Goal: Communication & Community: Answer question/provide support

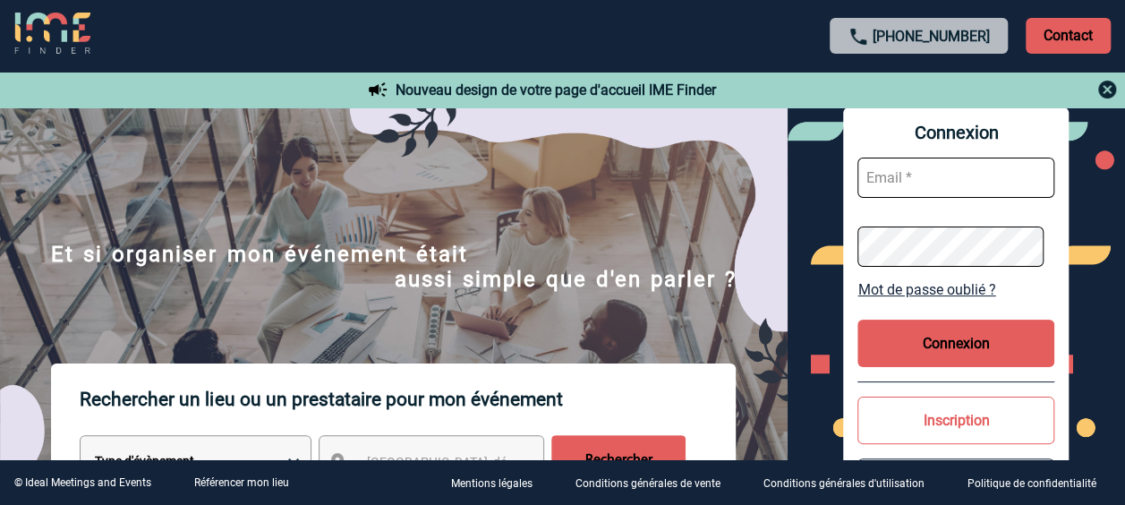
type input "[EMAIL_ADDRESS][PERSON_NAME][DOMAIN_NAME]"
click at [925, 345] on button "Connexion" at bounding box center [955, 343] width 197 height 47
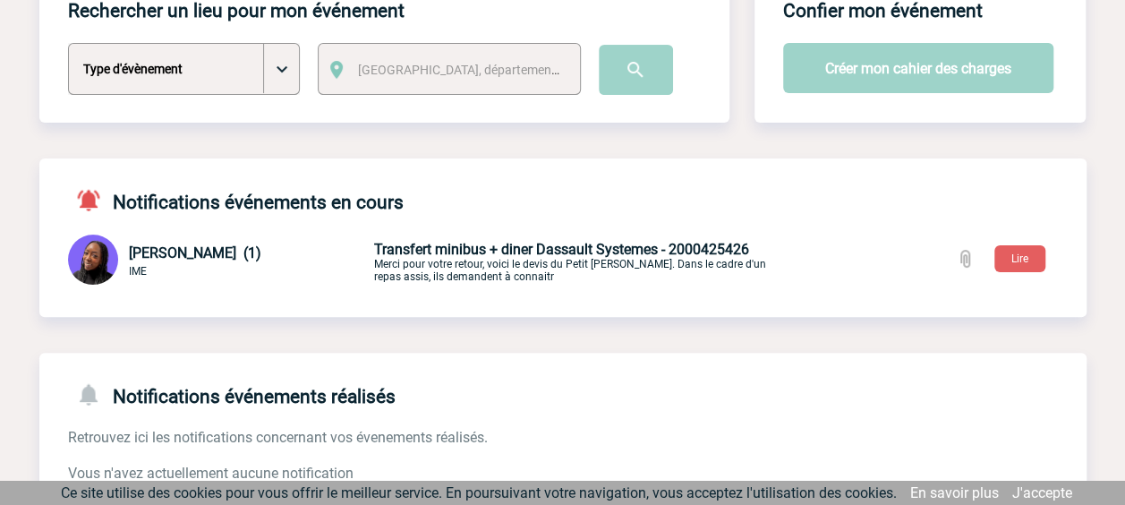
scroll to position [179, 0]
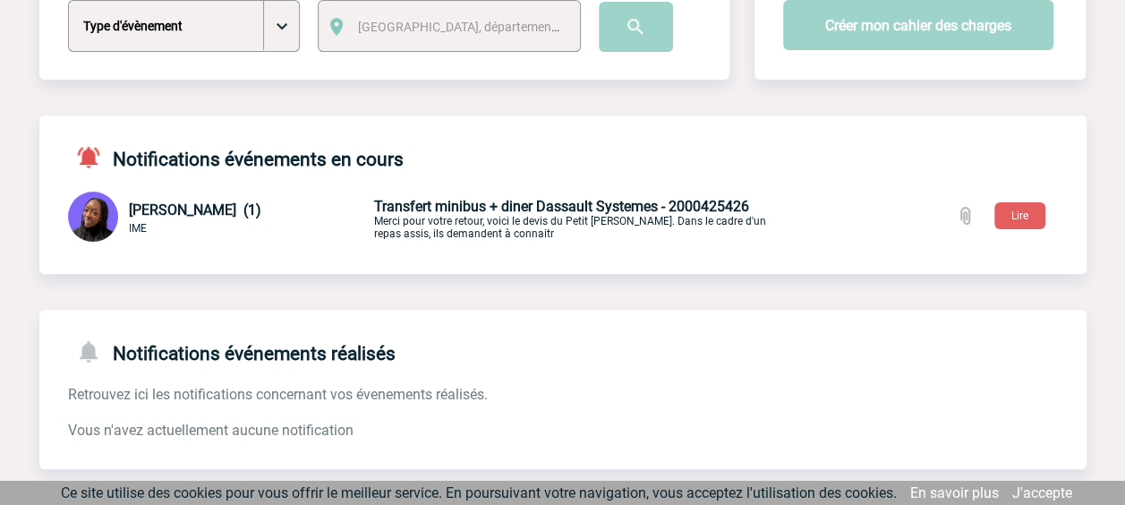
click at [533, 205] on span "Transfert minibus + diner Dassault Systemes - 2000425426" at bounding box center [561, 206] width 375 height 17
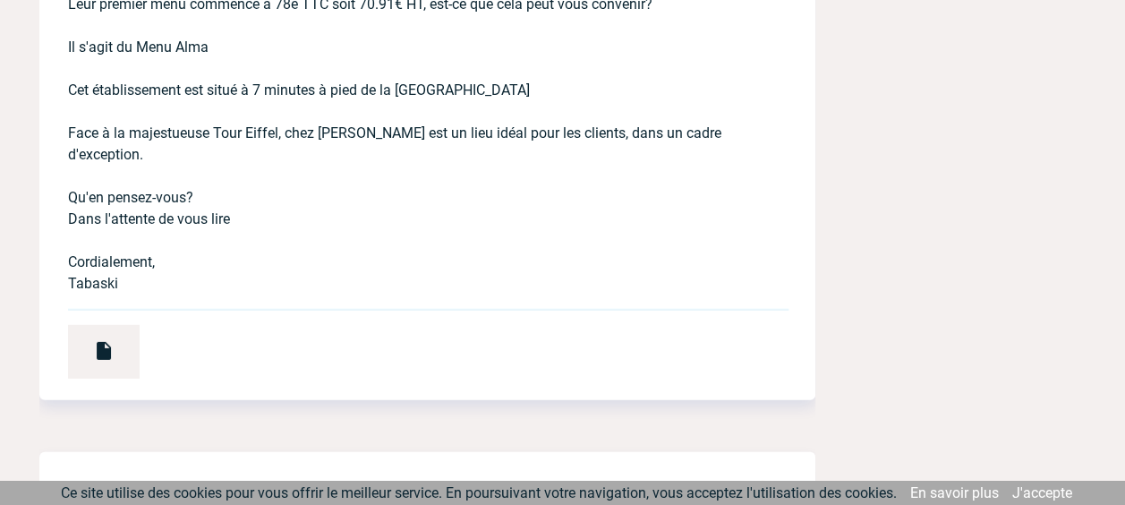
scroll to position [2416, 0]
click at [98, 340] on img at bounding box center [103, 349] width 21 height 21
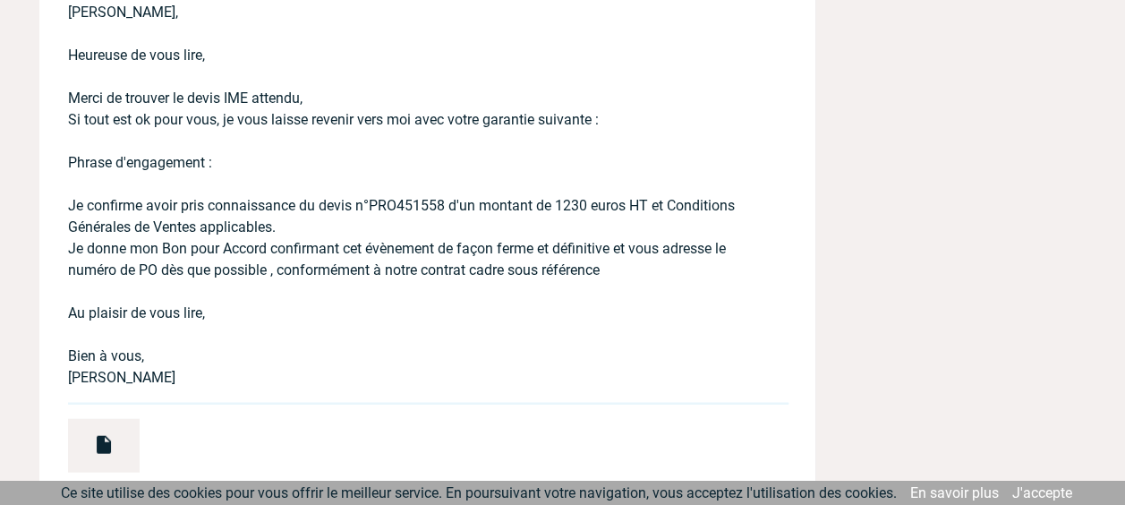
scroll to position [5191, 0]
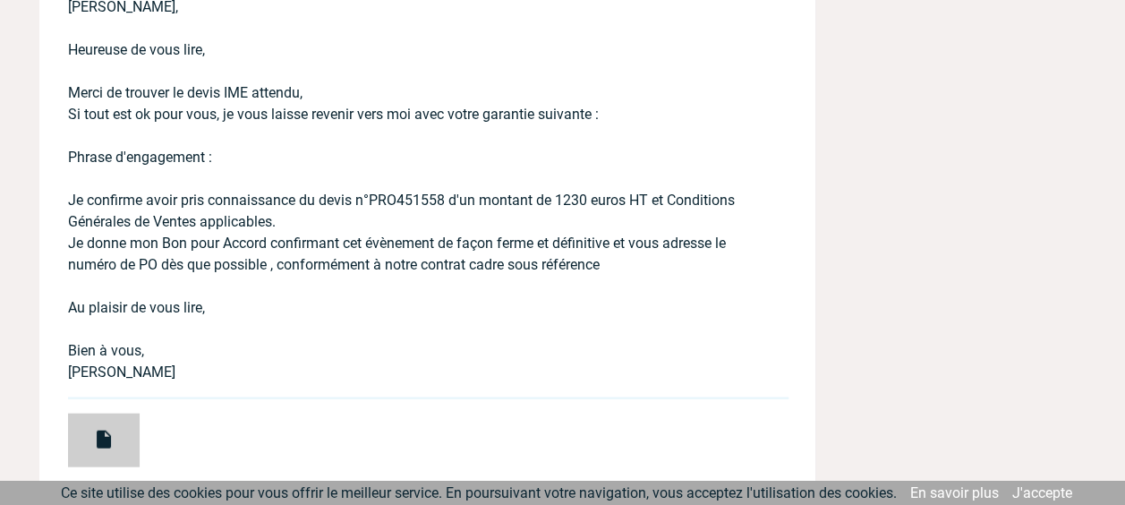
click at [107, 449] on div at bounding box center [104, 440] width 72 height 54
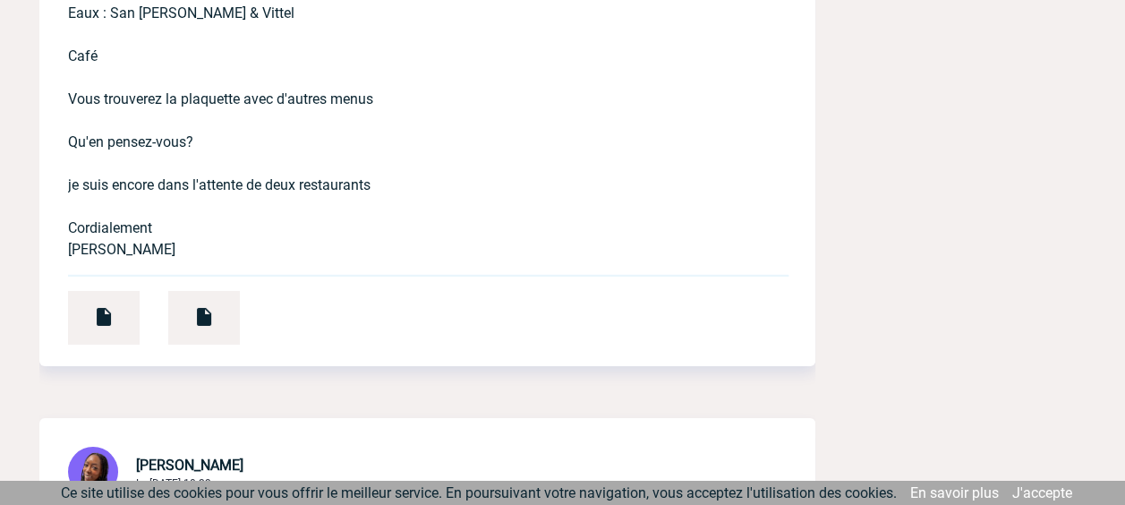
scroll to position [9487, 0]
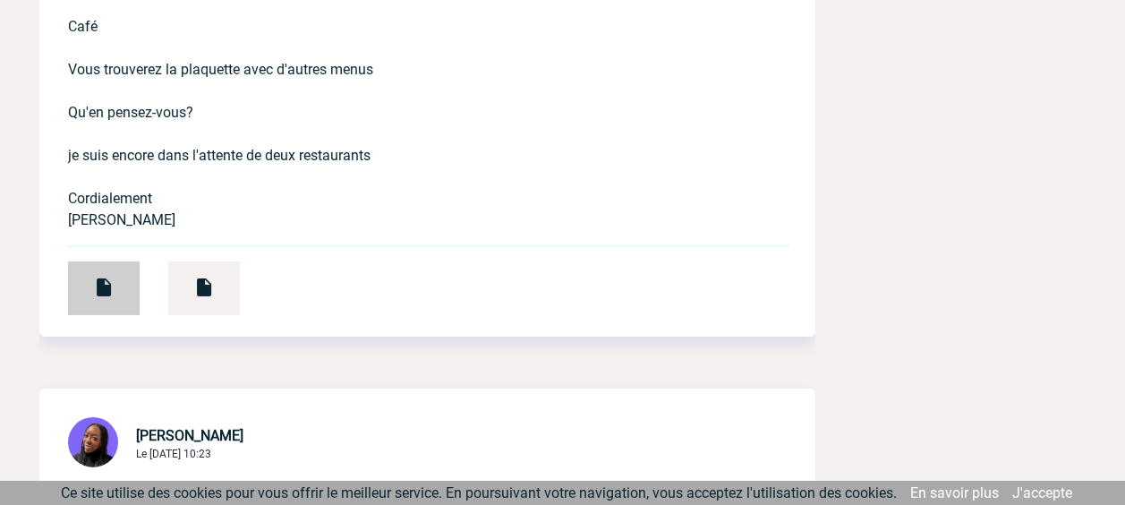
click at [86, 292] on div at bounding box center [104, 288] width 72 height 54
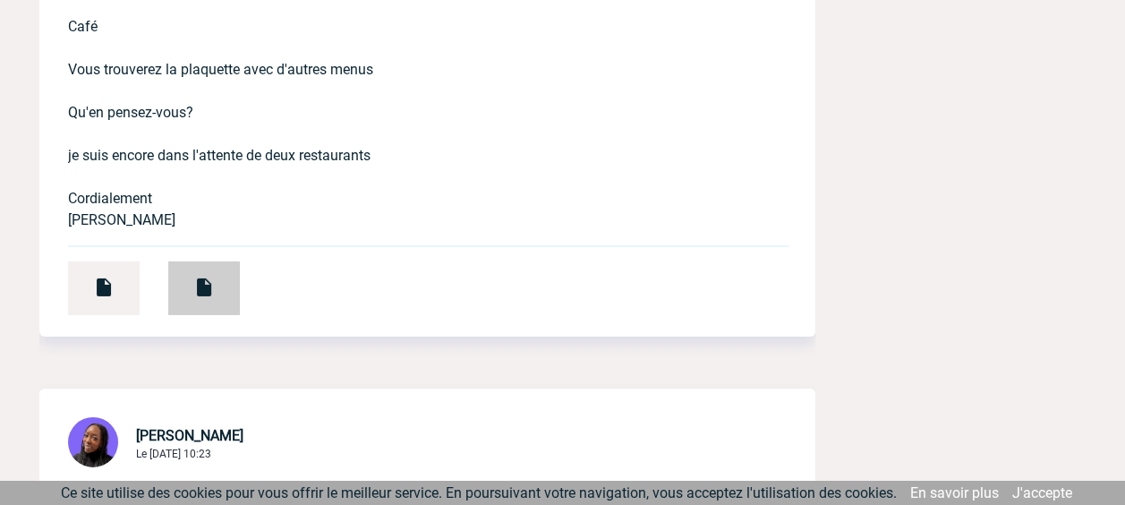
click at [214, 294] on div at bounding box center [204, 288] width 72 height 54
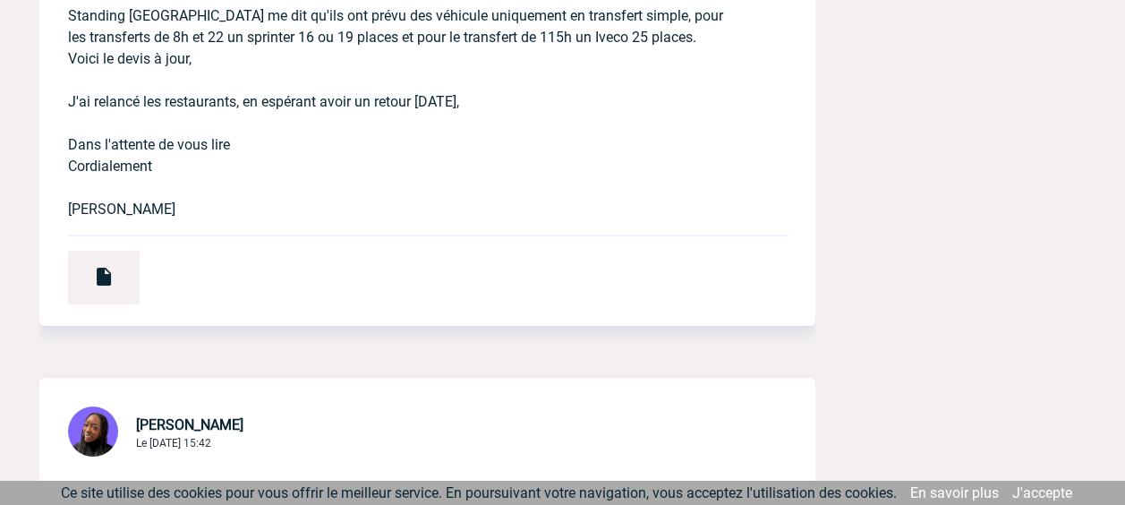
scroll to position [9934, 0]
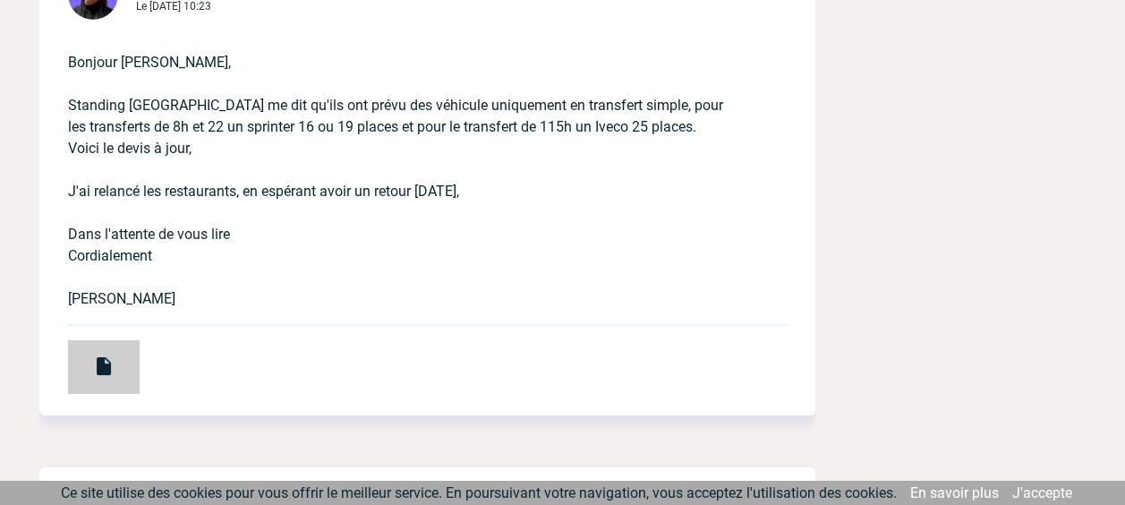
click at [100, 394] on div at bounding box center [104, 367] width 72 height 54
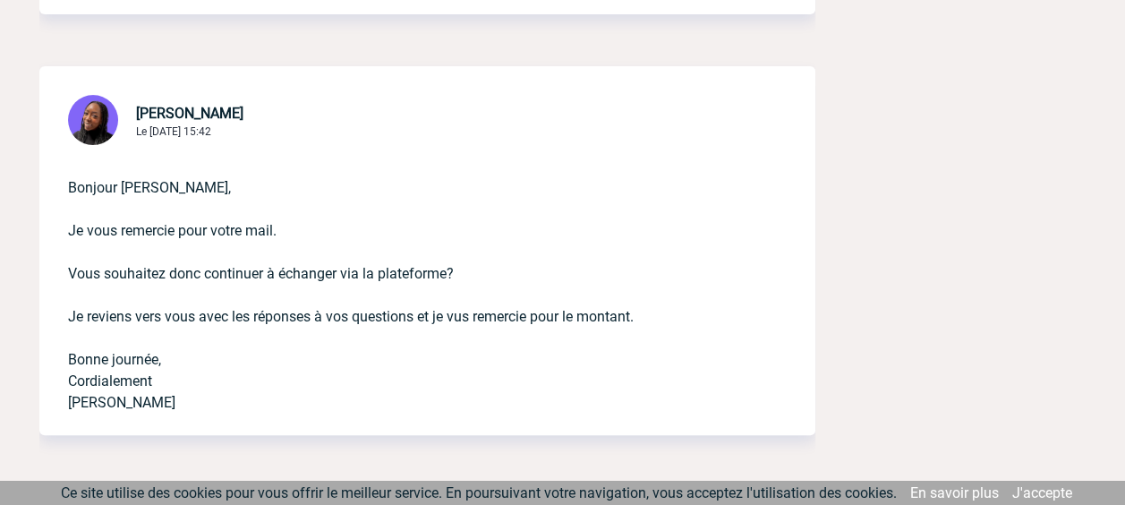
scroll to position [10149, 0]
